Goal: Task Accomplishment & Management: Manage account settings

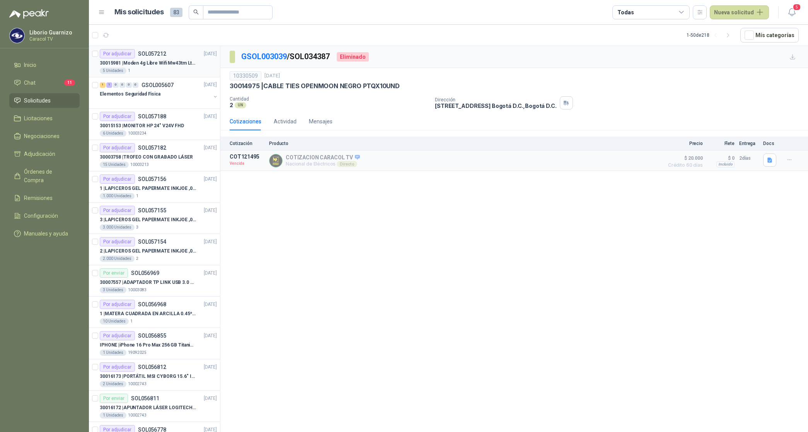
click at [169, 64] on p "30015981 | Moden 4g Libre Wifi Mw43tm Lte Router Móvil Internet 5ghz ALCATEL DE…" at bounding box center [148, 63] width 96 height 7
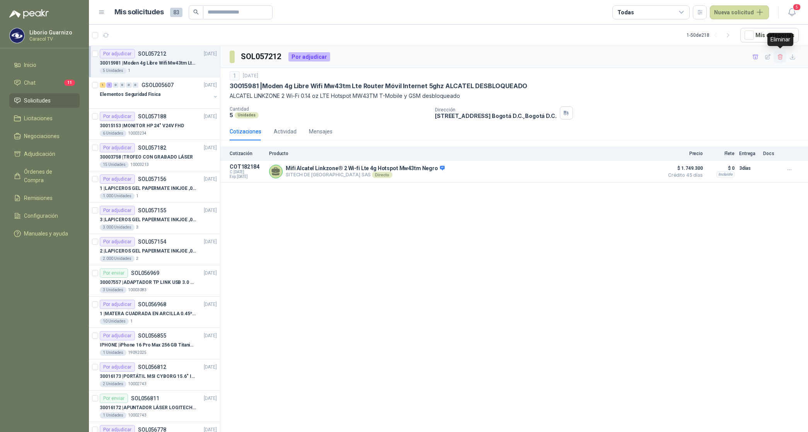
click at [782, 57] on icon "button" at bounding box center [780, 57] width 7 height 7
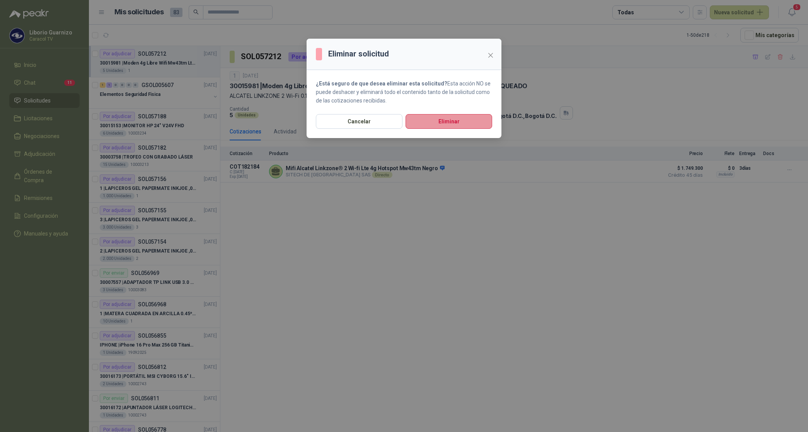
click at [472, 119] on button "Eliminar" at bounding box center [449, 121] width 87 height 15
